Goal: Task Accomplishment & Management: Use online tool/utility

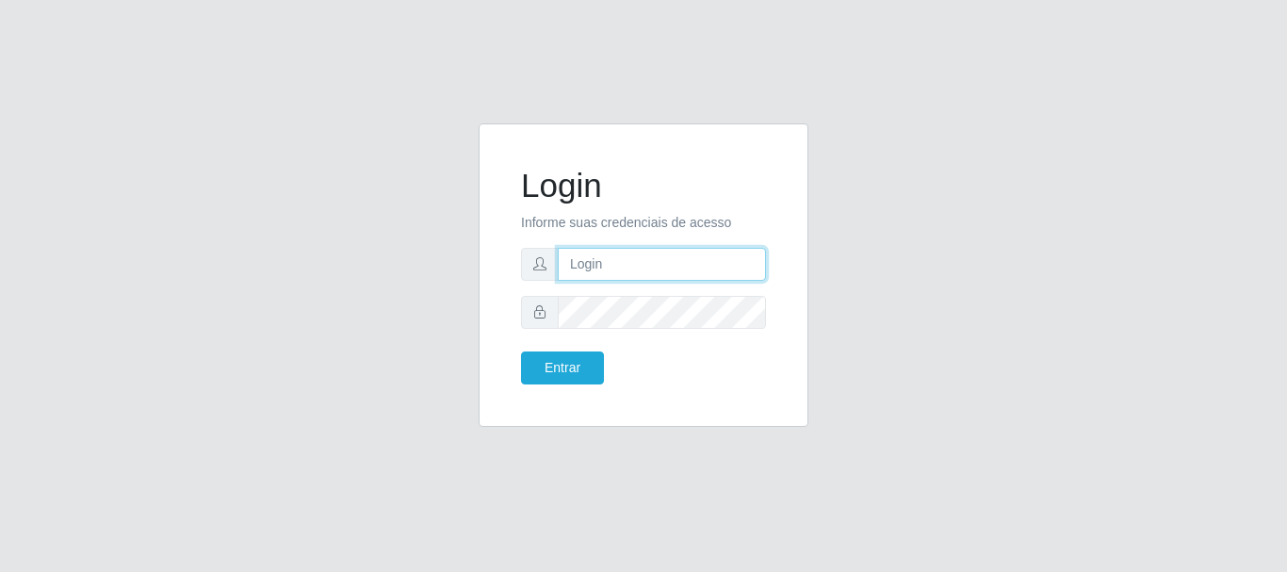
click at [626, 265] on input "text" at bounding box center [662, 264] width 208 height 33
type input "[EMAIL_ADDRESS][DOMAIN_NAME]"
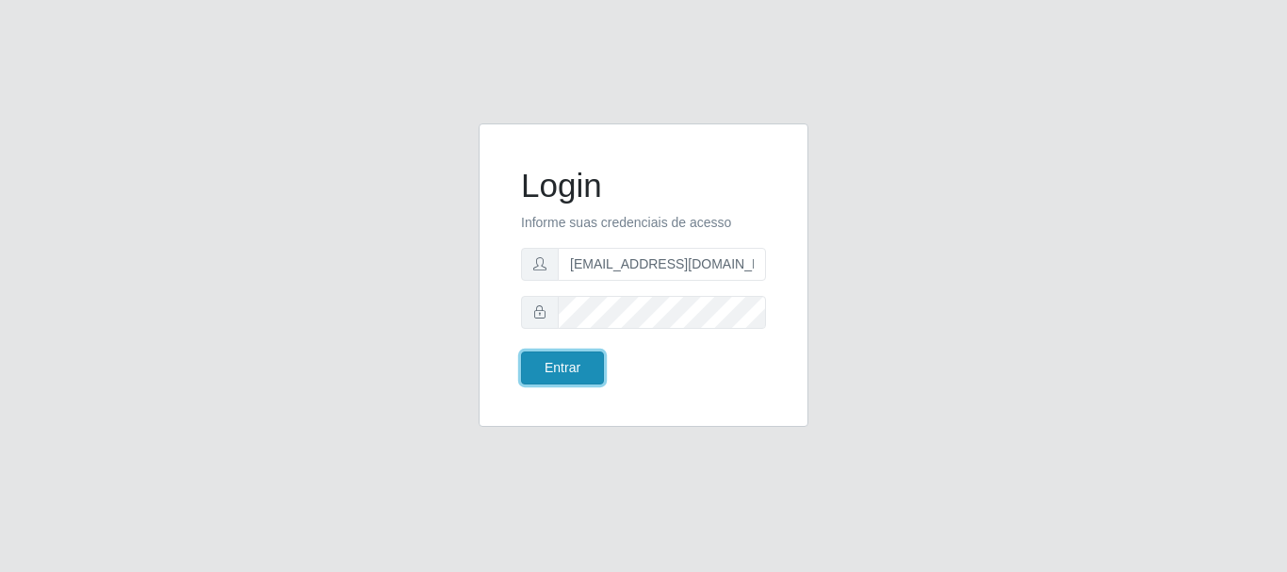
click at [578, 358] on button "Entrar" at bounding box center [562, 367] width 83 height 33
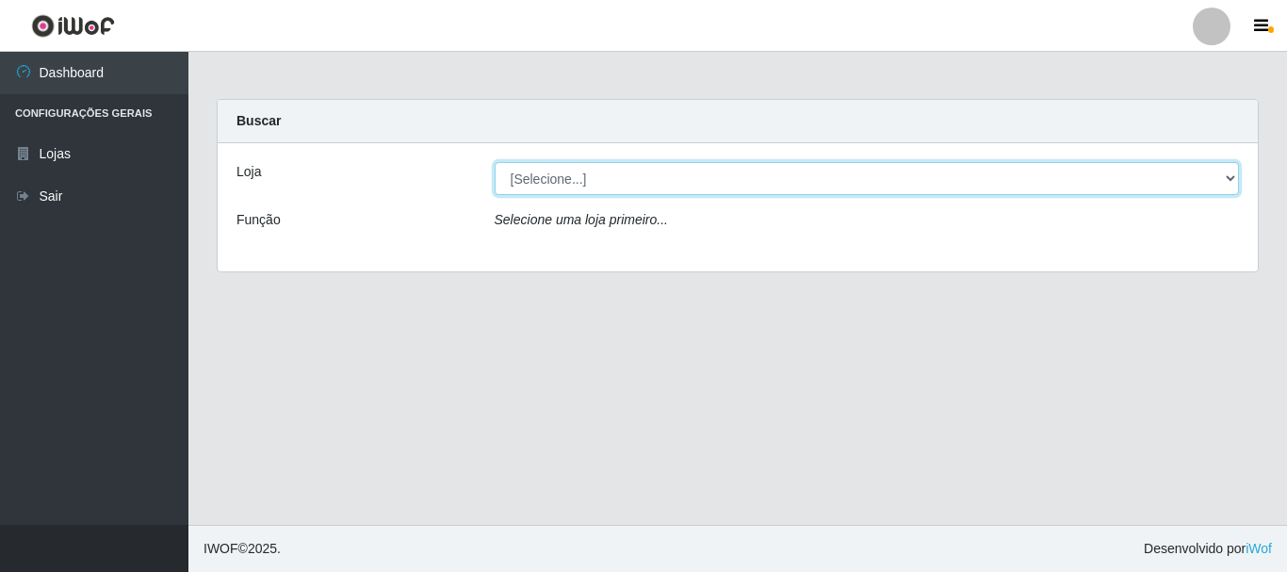
click at [1224, 174] on select "[Selecione...] SuperFácil Atacado - Rodoviária" at bounding box center [867, 178] width 745 height 33
select select "400"
click at [495, 162] on select "[Selecione...] SuperFácil Atacado - Rodoviária" at bounding box center [867, 178] width 745 height 33
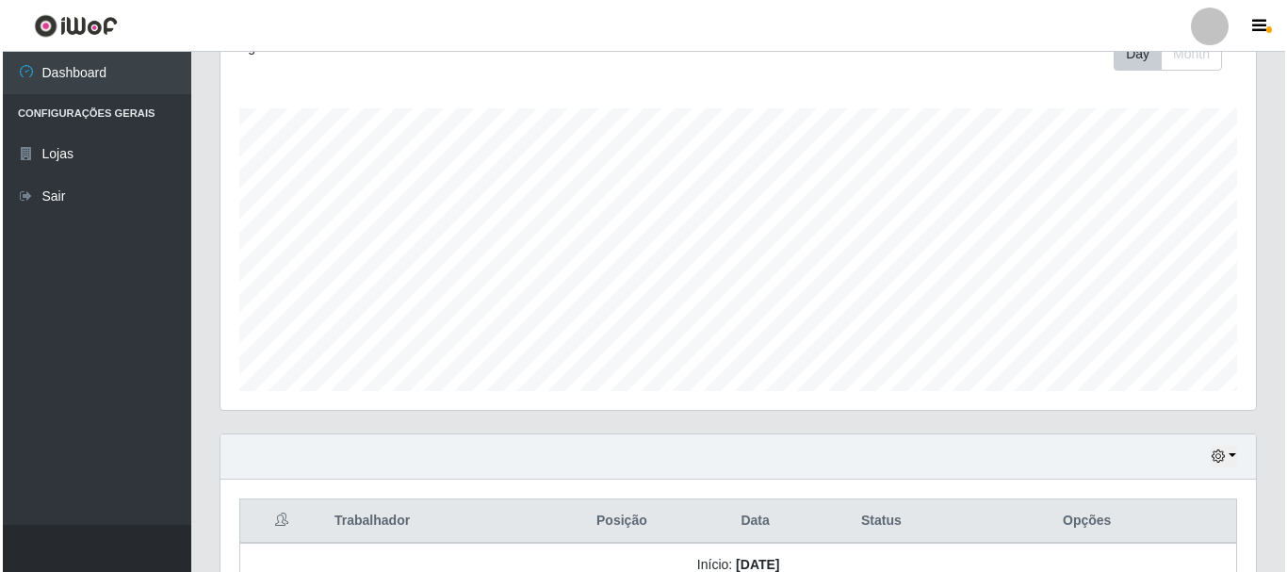
scroll to position [659, 0]
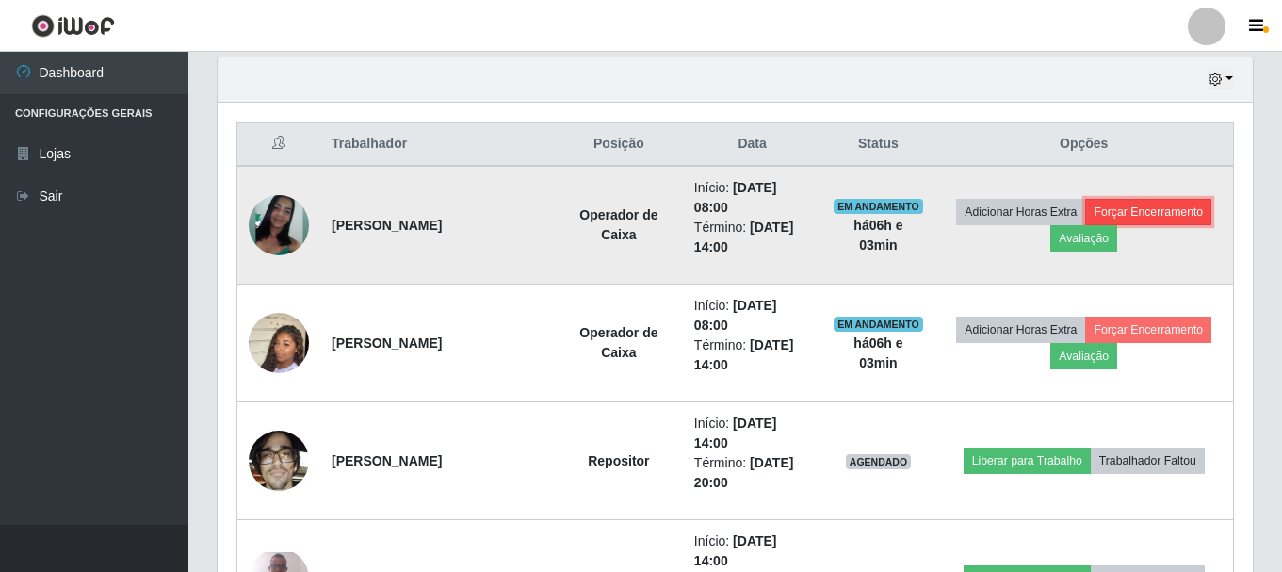
click at [1165, 217] on button "Forçar Encerramento" at bounding box center [1148, 212] width 126 height 26
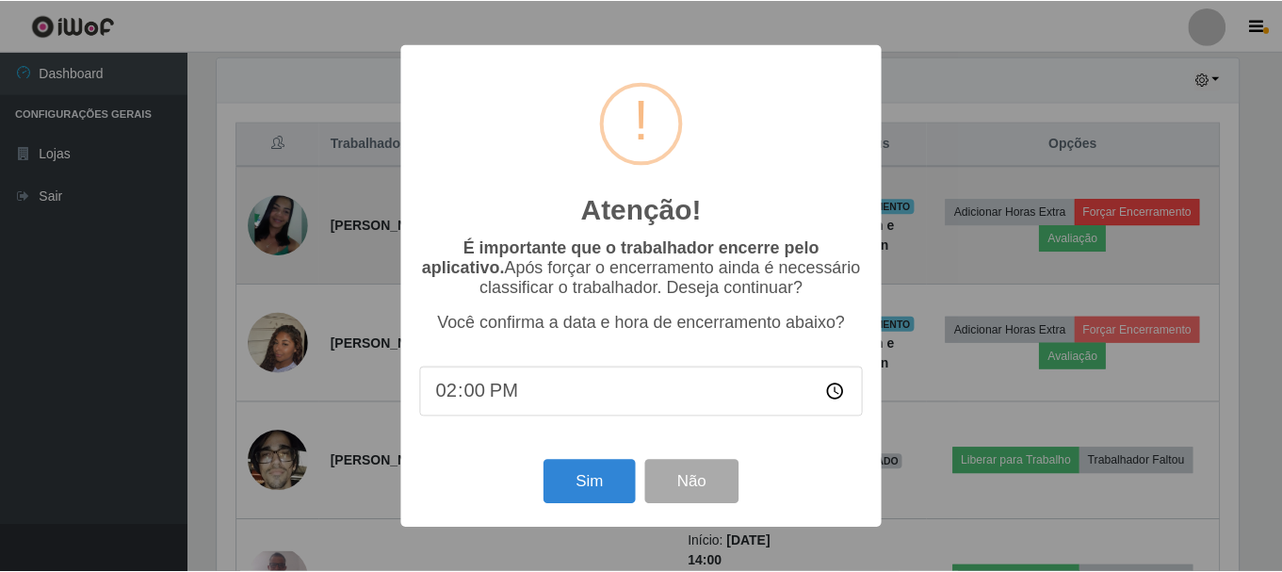
scroll to position [391, 1026]
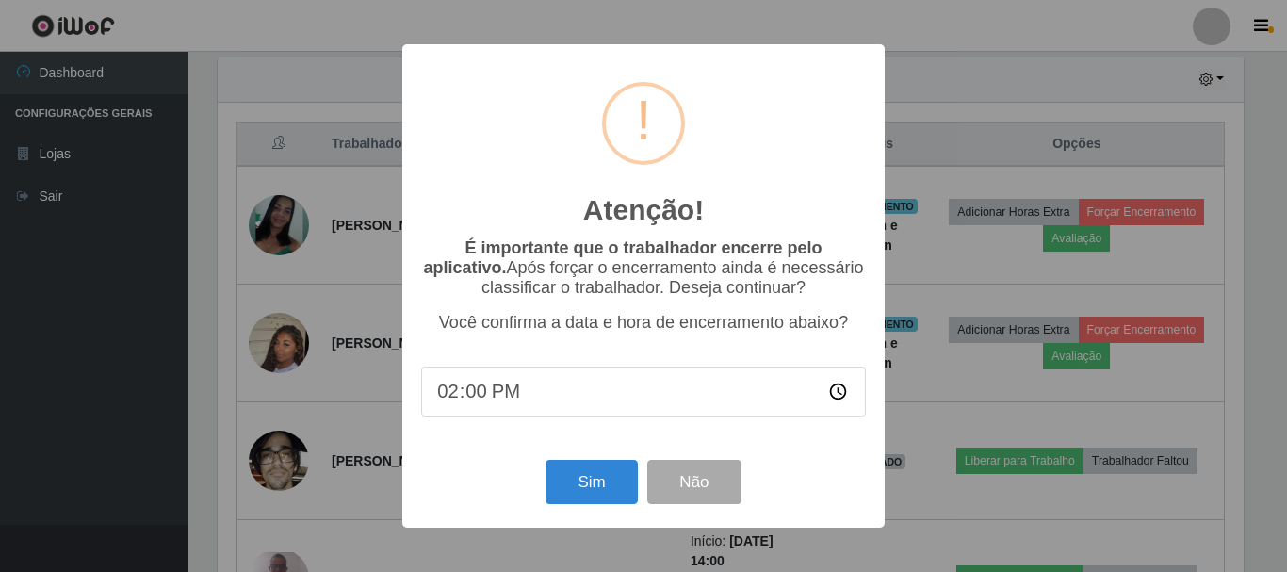
click at [593, 464] on div "Sim Não" at bounding box center [643, 482] width 445 height 54
click at [592, 492] on button "Sim" at bounding box center [590, 482] width 91 height 44
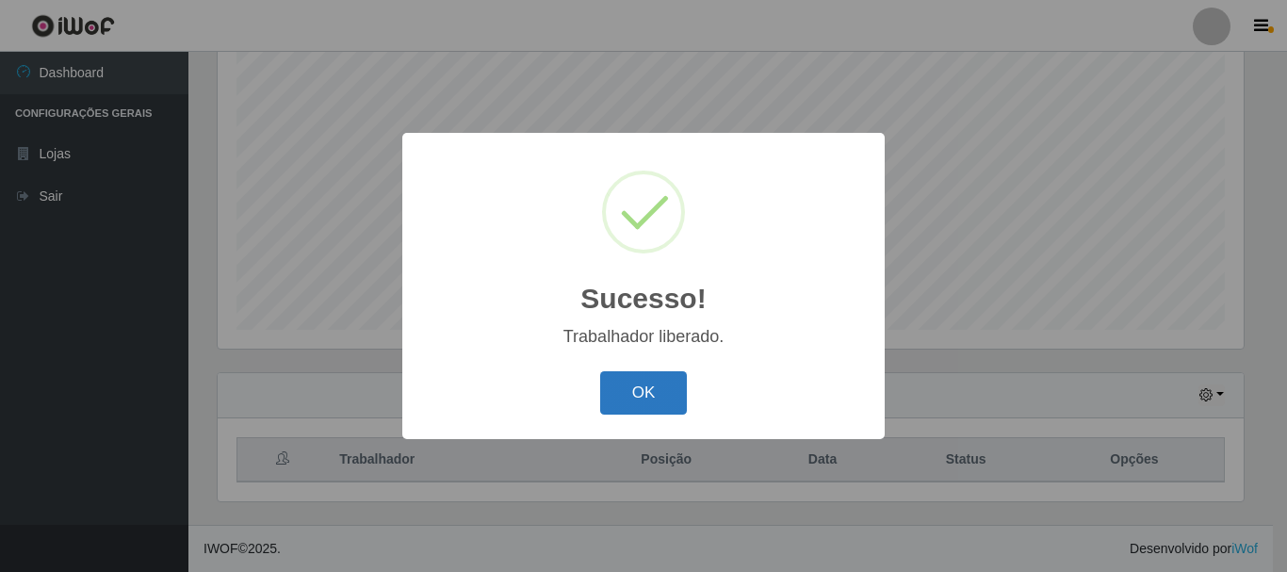
click at [605, 390] on button "OK" at bounding box center [644, 393] width 88 height 44
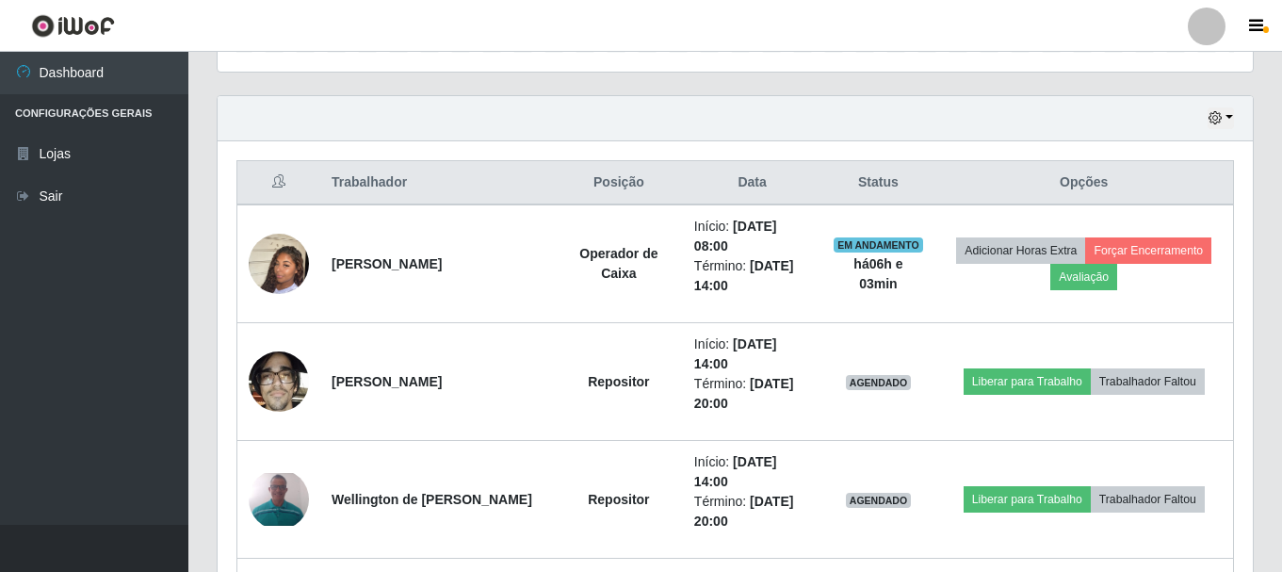
scroll to position [627, 0]
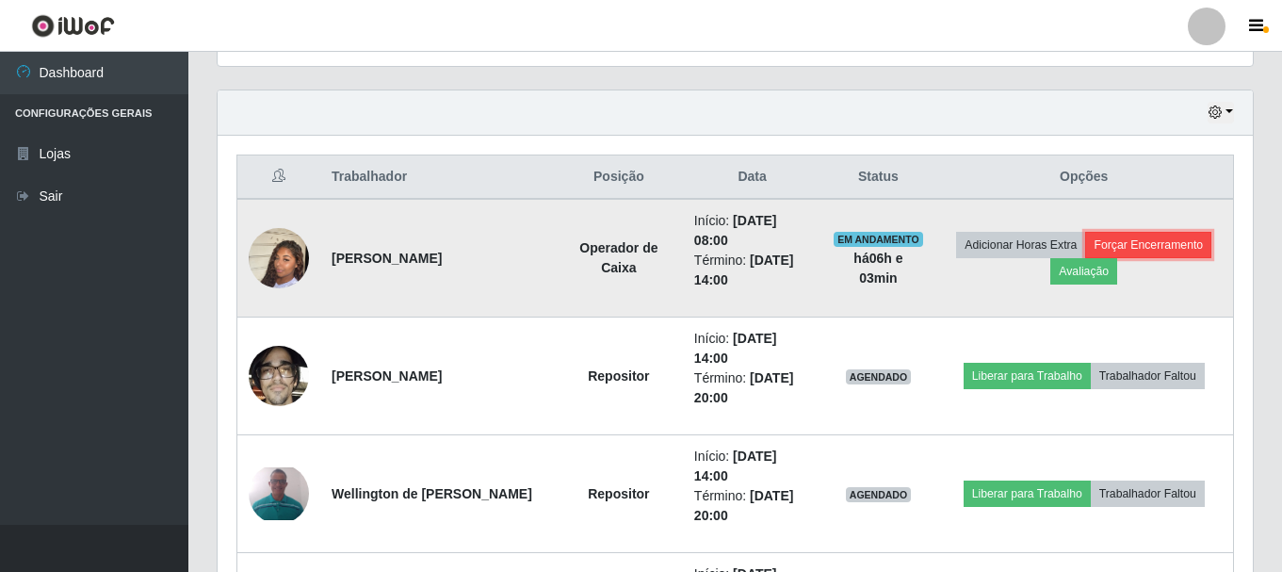
click at [1188, 238] on button "Forçar Encerramento" at bounding box center [1148, 245] width 126 height 26
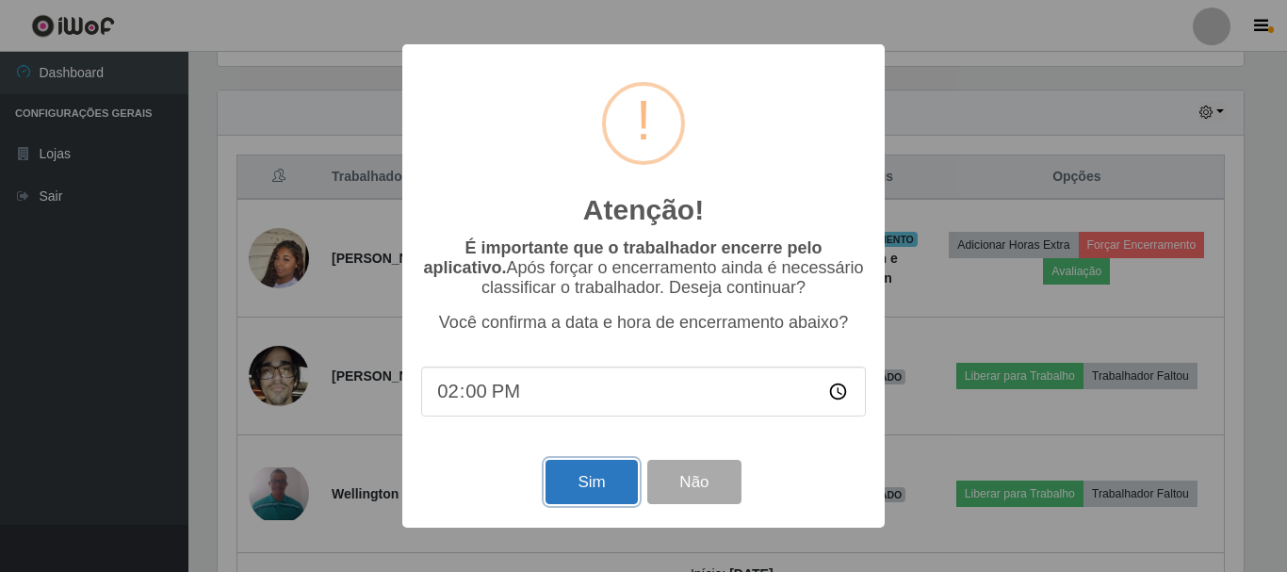
click at [595, 488] on button "Sim" at bounding box center [590, 482] width 91 height 44
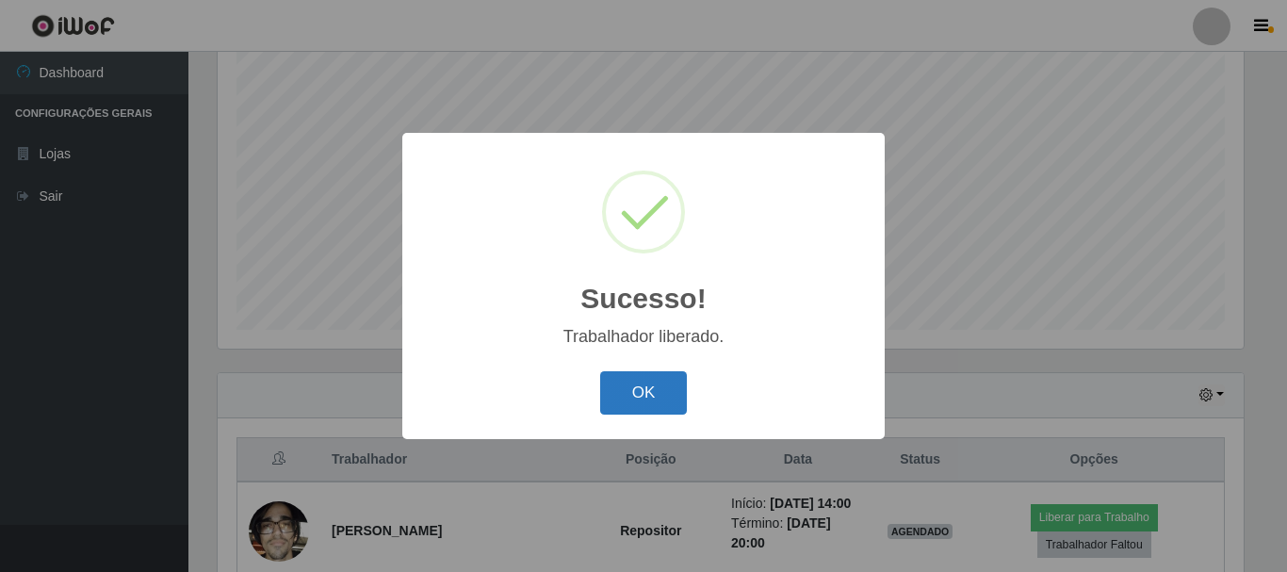
click at [676, 398] on button "OK" at bounding box center [644, 393] width 88 height 44
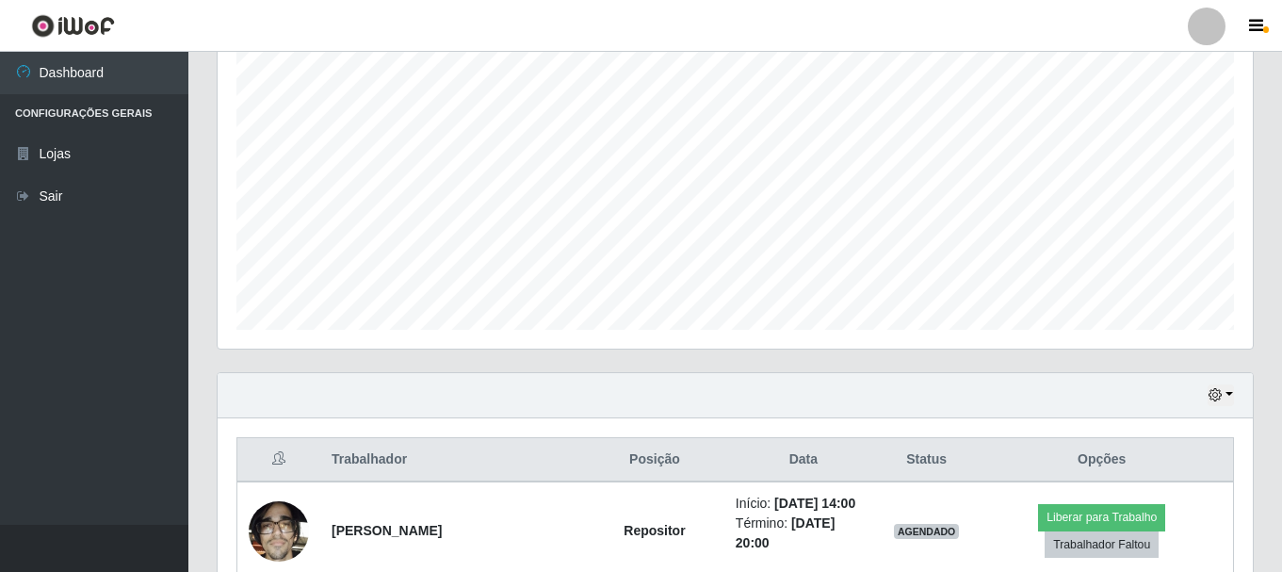
scroll to position [532, 0]
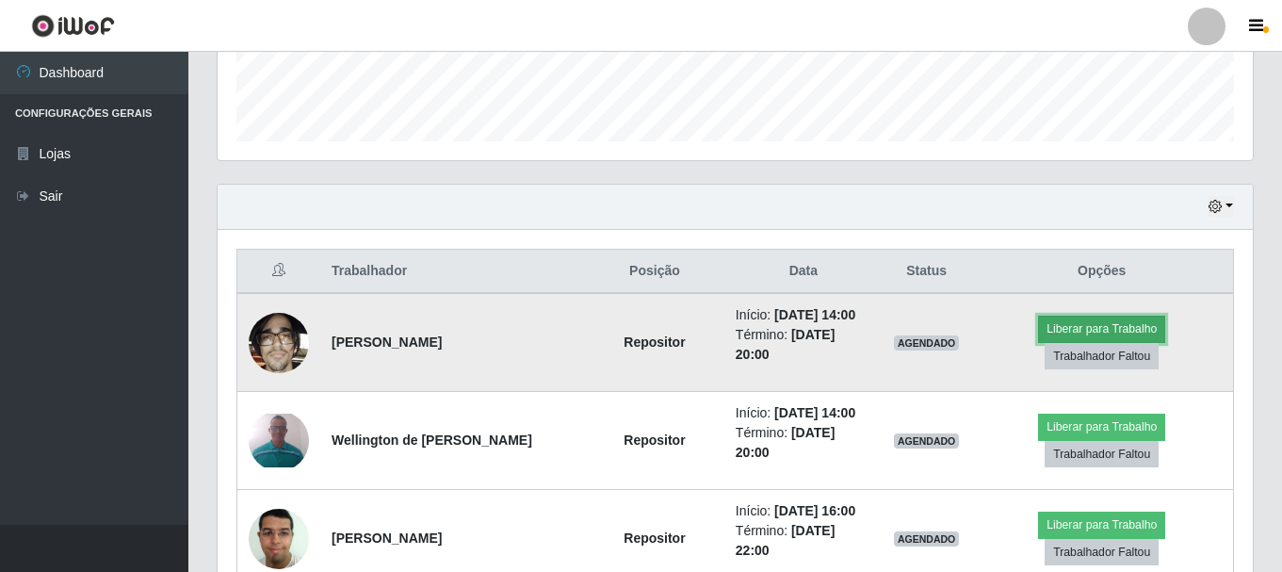
click at [1072, 333] on button "Liberar para Trabalho" at bounding box center [1101, 329] width 127 height 26
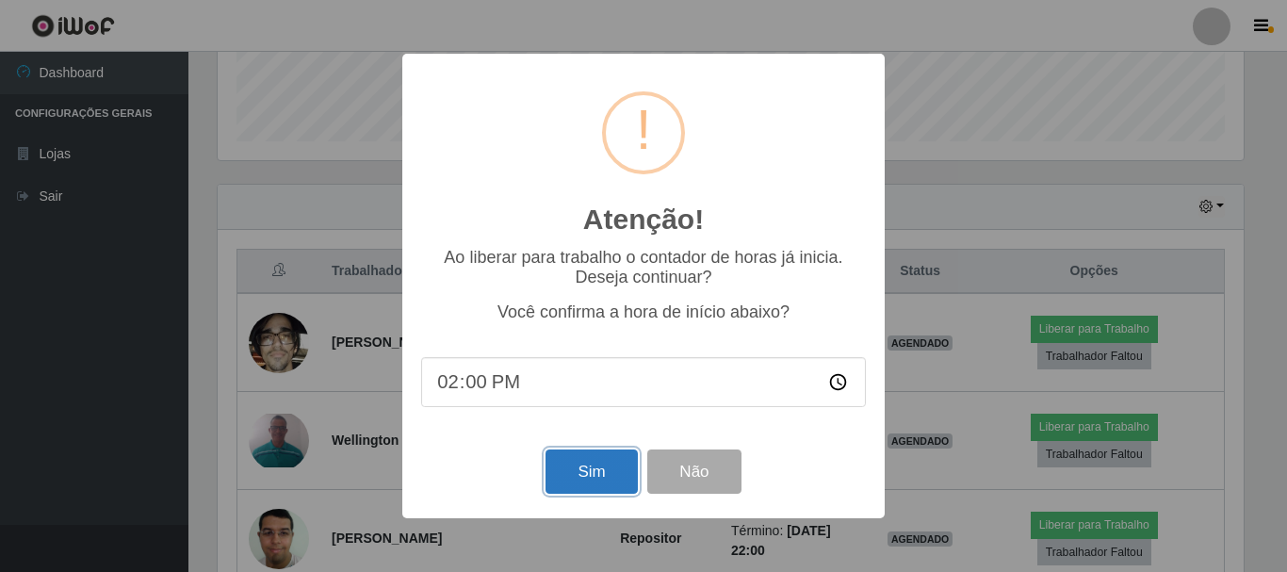
click at [589, 484] on button "Sim" at bounding box center [590, 471] width 91 height 44
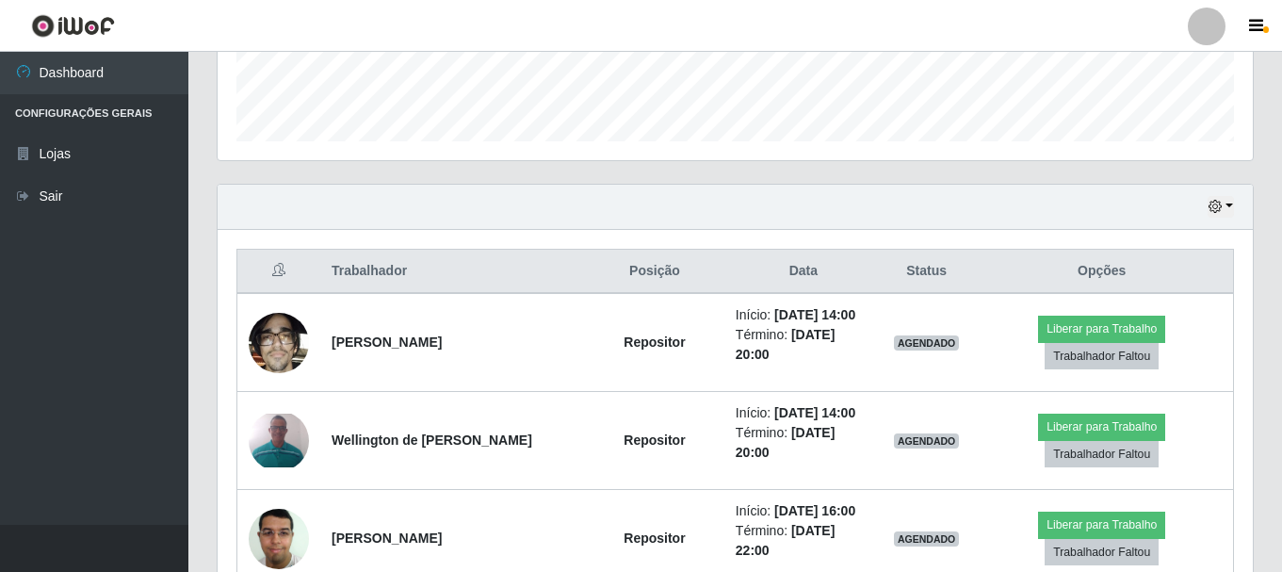
scroll to position [0, 0]
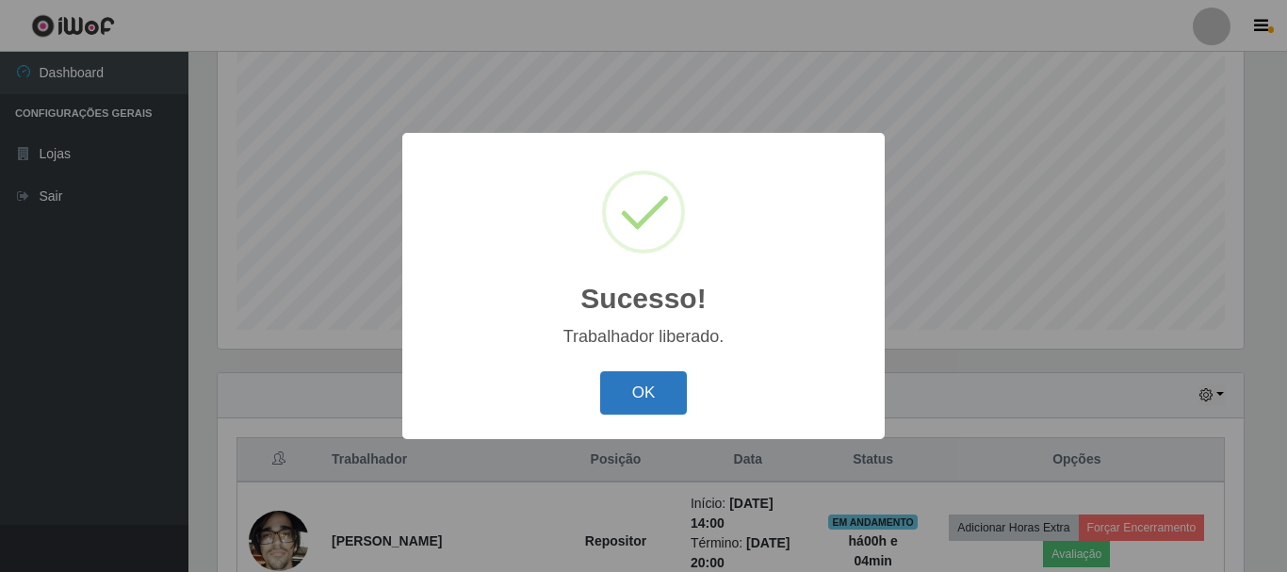
click at [659, 399] on button "OK" at bounding box center [644, 393] width 88 height 44
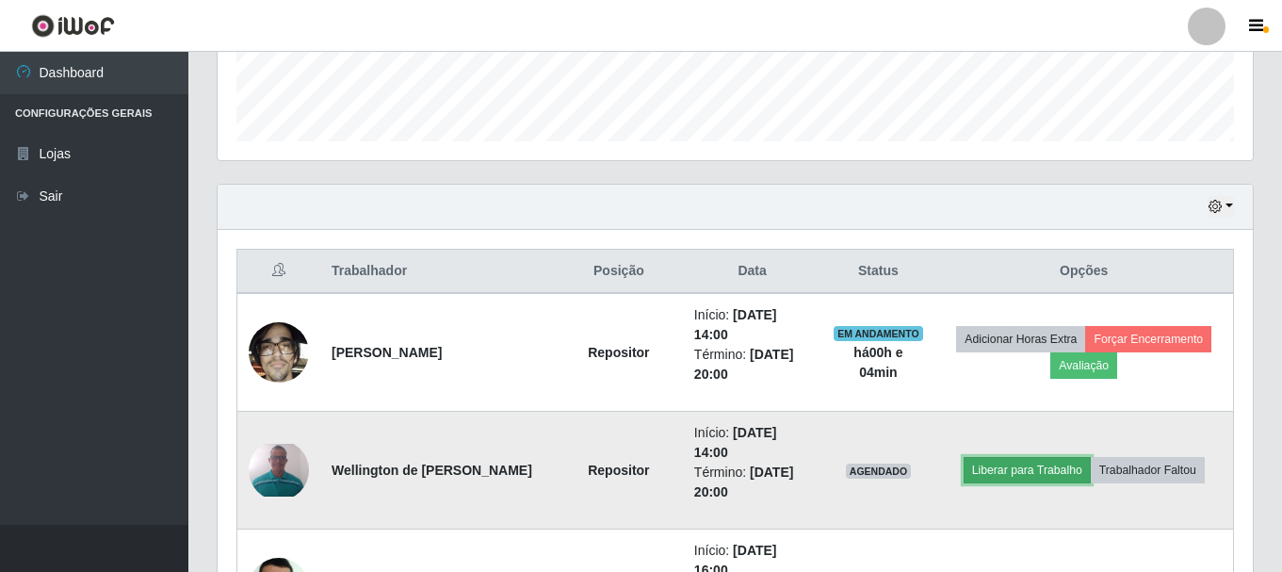
click at [1014, 477] on button "Liberar para Trabalho" at bounding box center [1027, 470] width 127 height 26
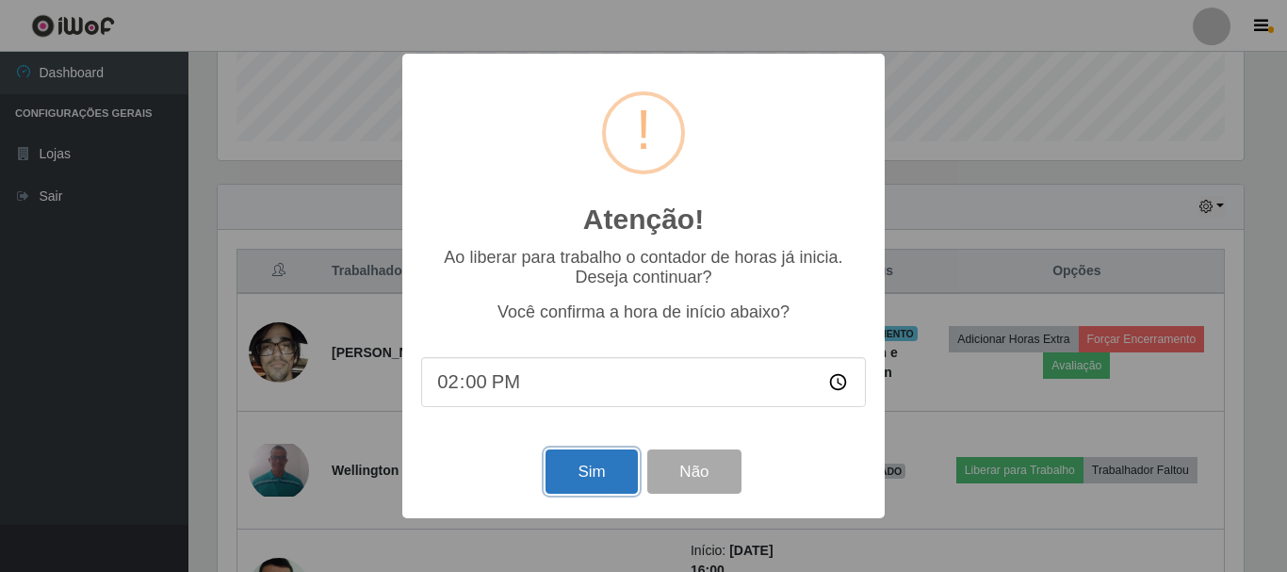
click at [601, 475] on button "Sim" at bounding box center [590, 471] width 91 height 44
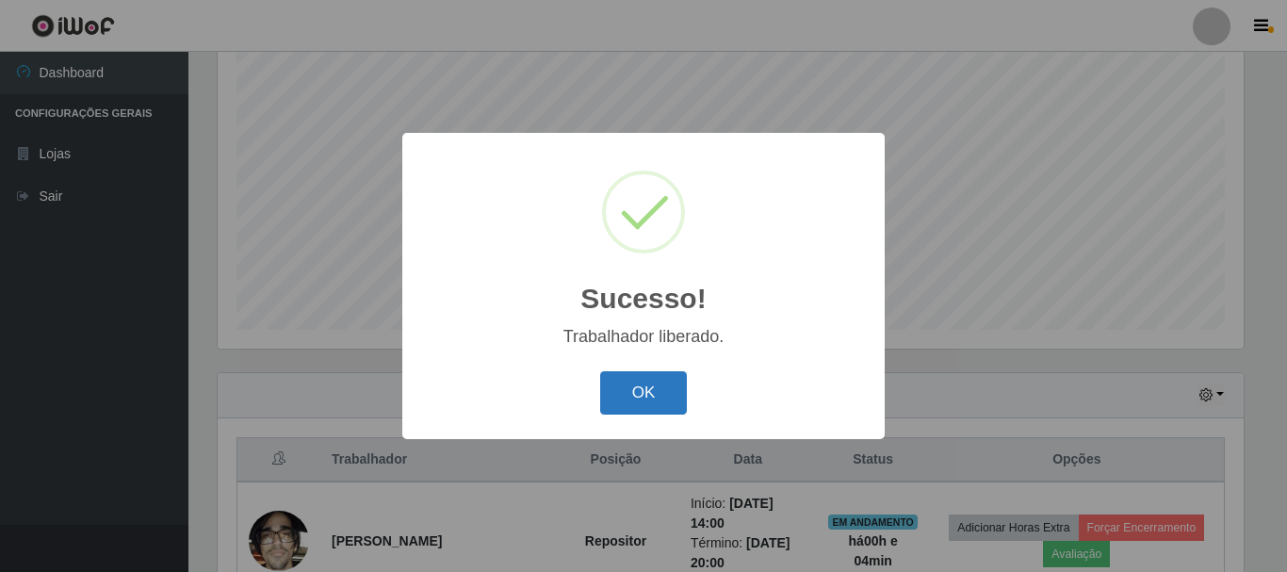
click at [646, 413] on button "OK" at bounding box center [644, 393] width 88 height 44
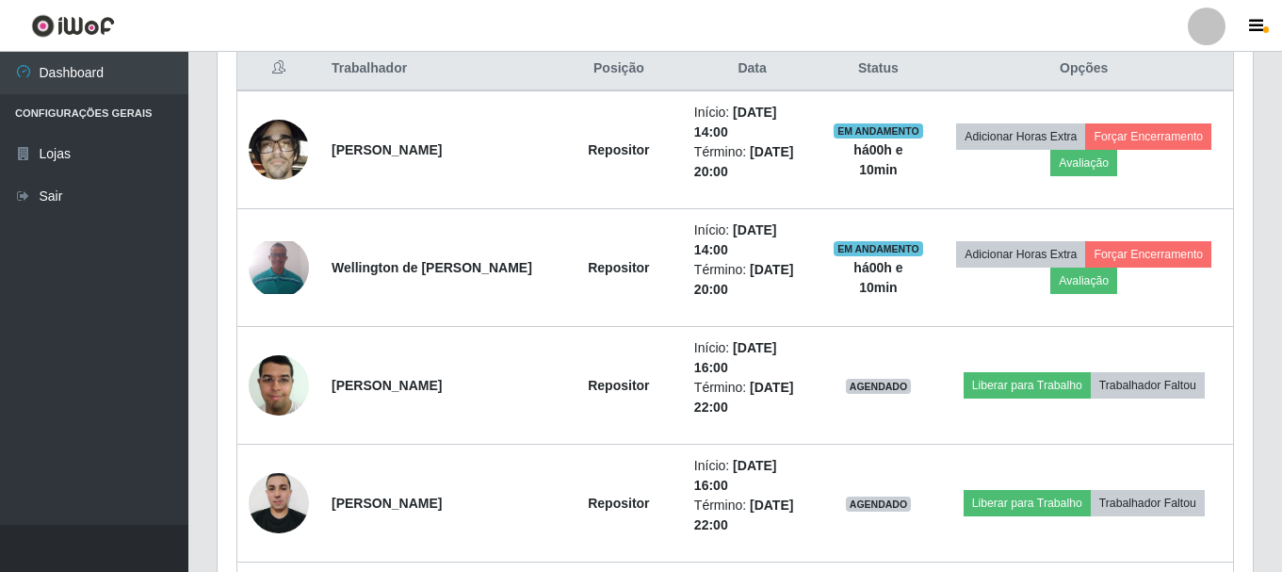
scroll to position [768, 0]
